Goal: Task Accomplishment & Management: Manage account settings

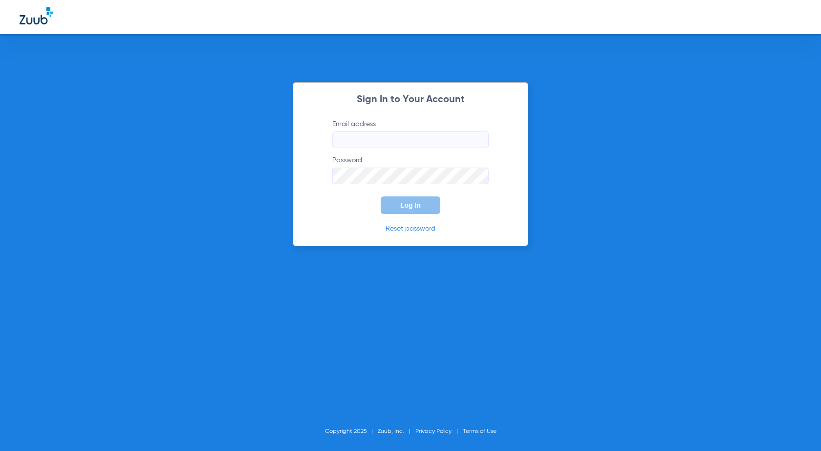
type input "[PERSON_NAME][EMAIL_ADDRESS][PERSON_NAME][DOMAIN_NAME]"
click at [416, 211] on button "Log In" at bounding box center [411, 206] width 60 height 18
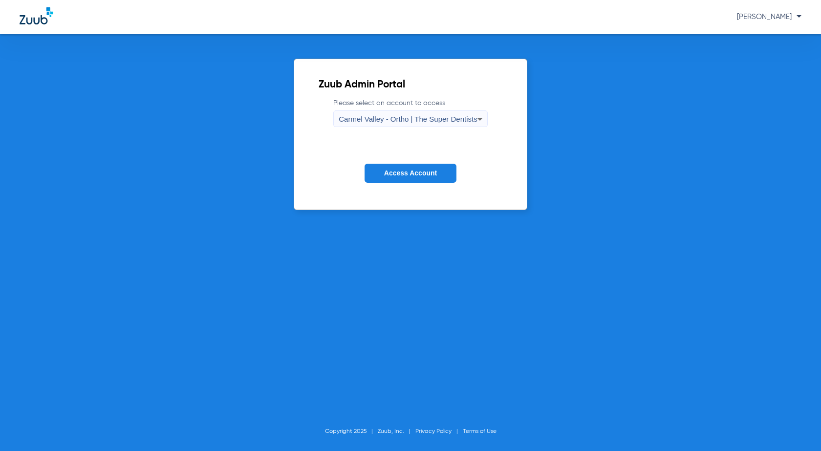
click at [420, 121] on span "Carmel Valley - Ortho | The Super Dentists" at bounding box center [408, 119] width 138 height 8
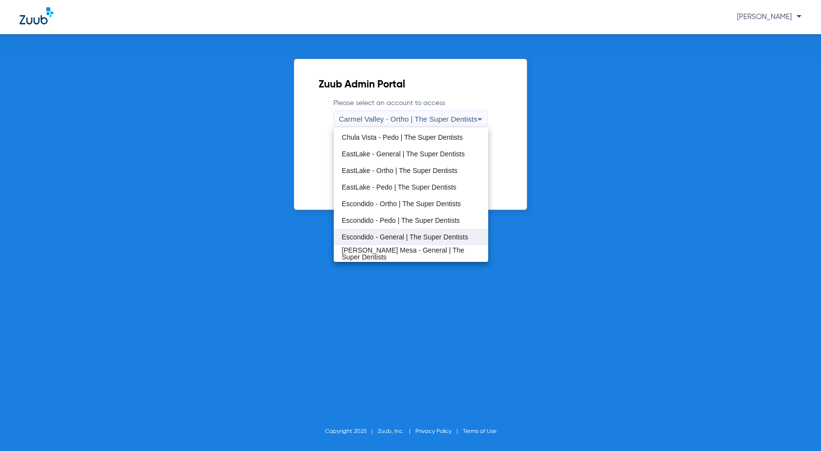
scroll to position [115, 0]
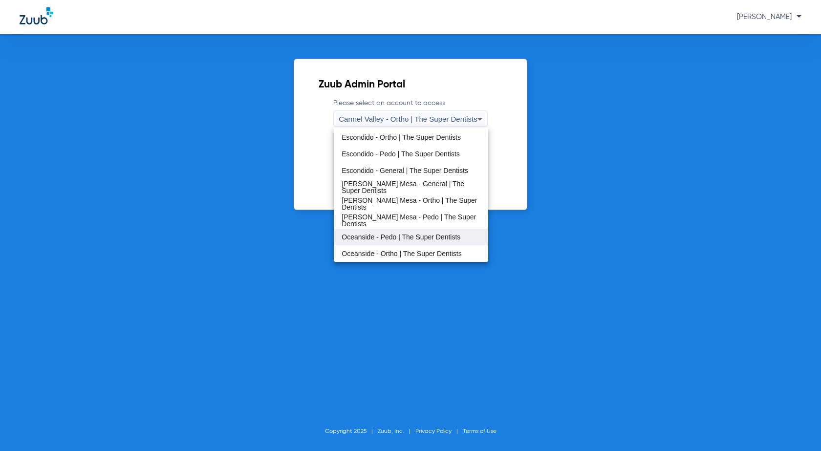
click at [375, 233] on mat-option "Oceanside - Pedo | The Super Dentists" at bounding box center [411, 237] width 154 height 17
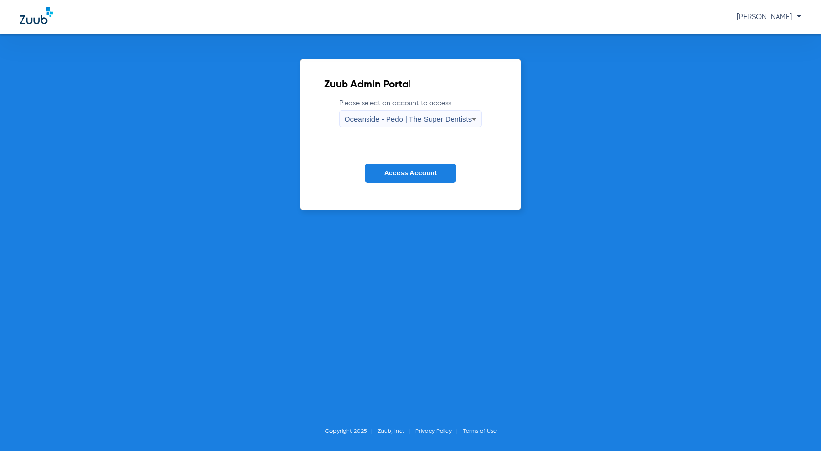
click at [417, 175] on span "Access Account" at bounding box center [410, 173] width 53 height 8
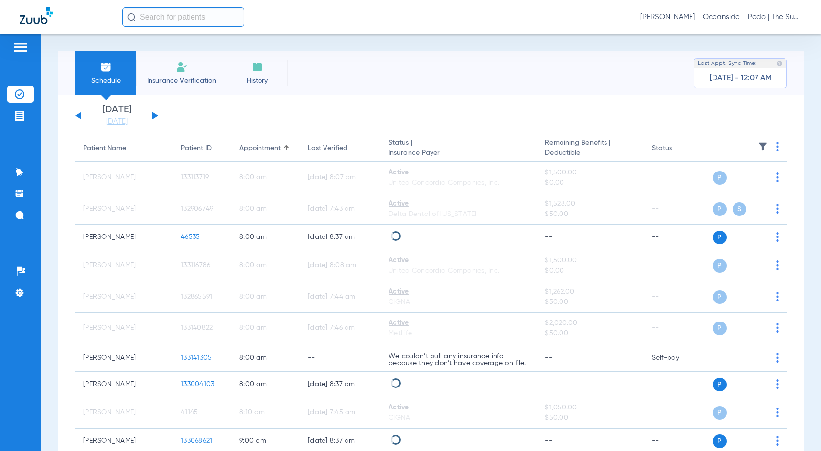
click at [776, 150] on img at bounding box center [777, 147] width 3 height 10
